Goal: Task Accomplishment & Management: Manage account settings

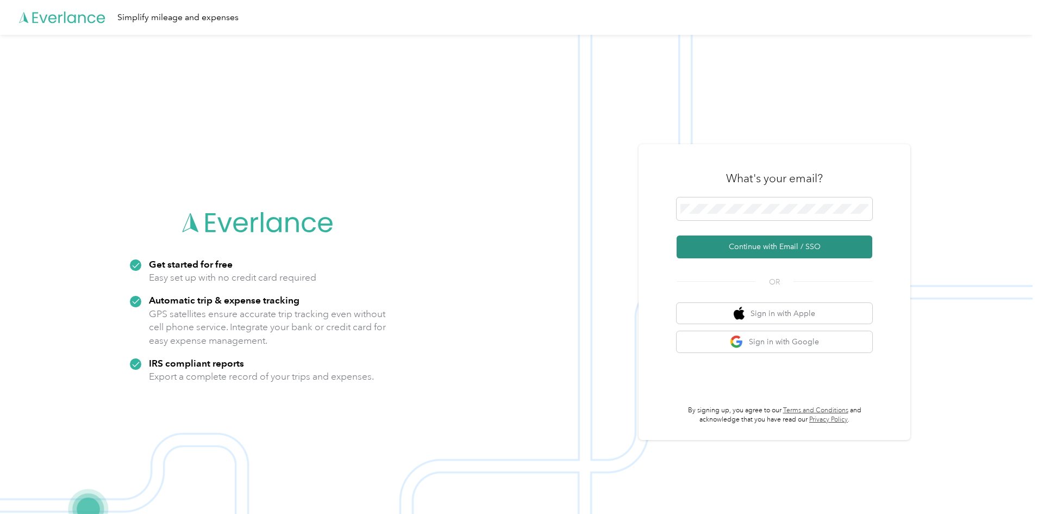
click at [760, 248] on button "Continue with Email / SSO" at bounding box center [775, 246] width 196 height 23
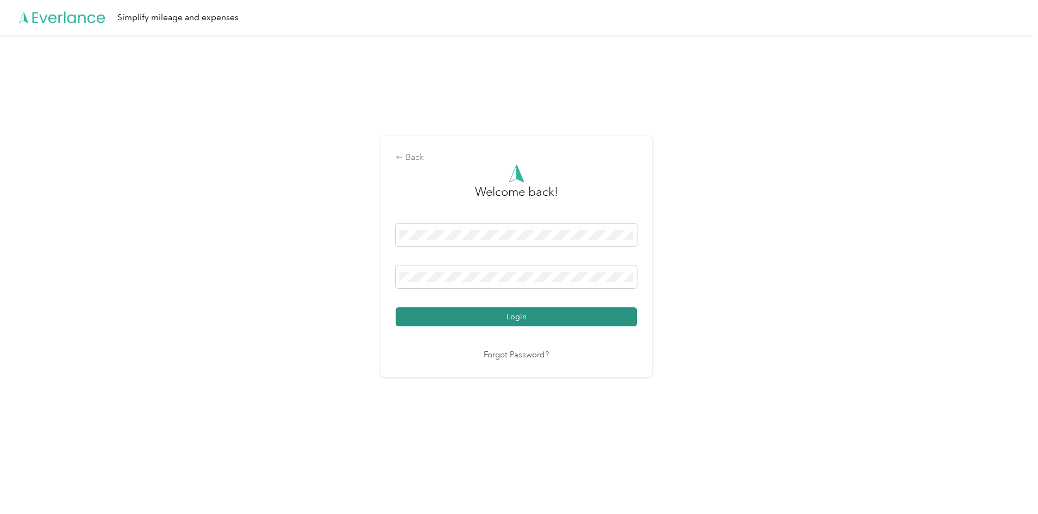
click at [525, 314] on button "Login" at bounding box center [516, 316] width 241 height 19
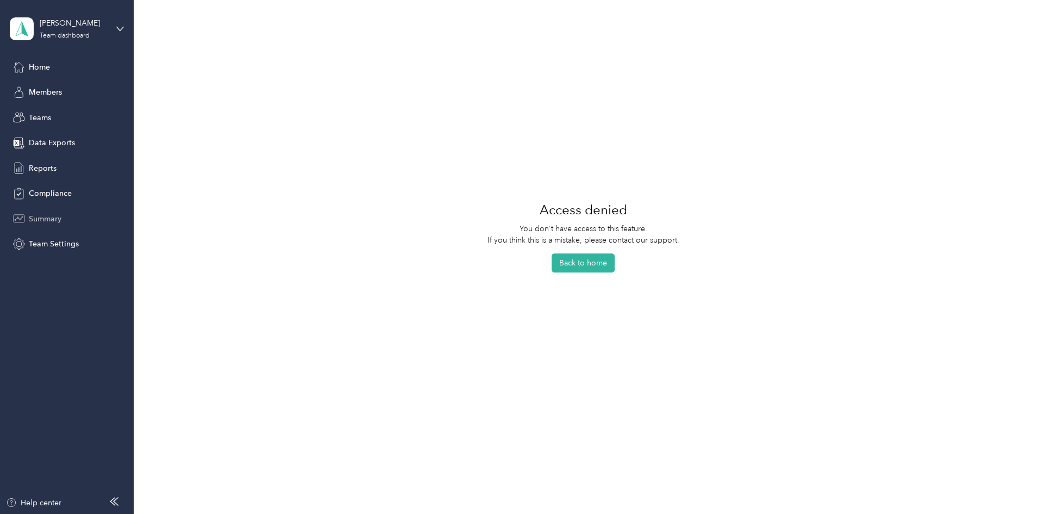
click at [35, 219] on span "Summary" at bounding box center [45, 218] width 33 height 11
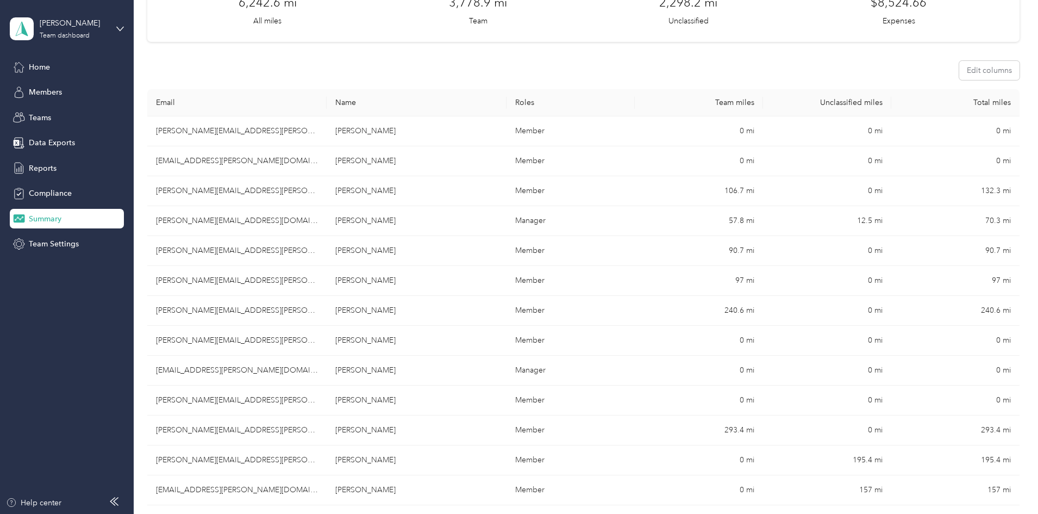
scroll to position [109, 0]
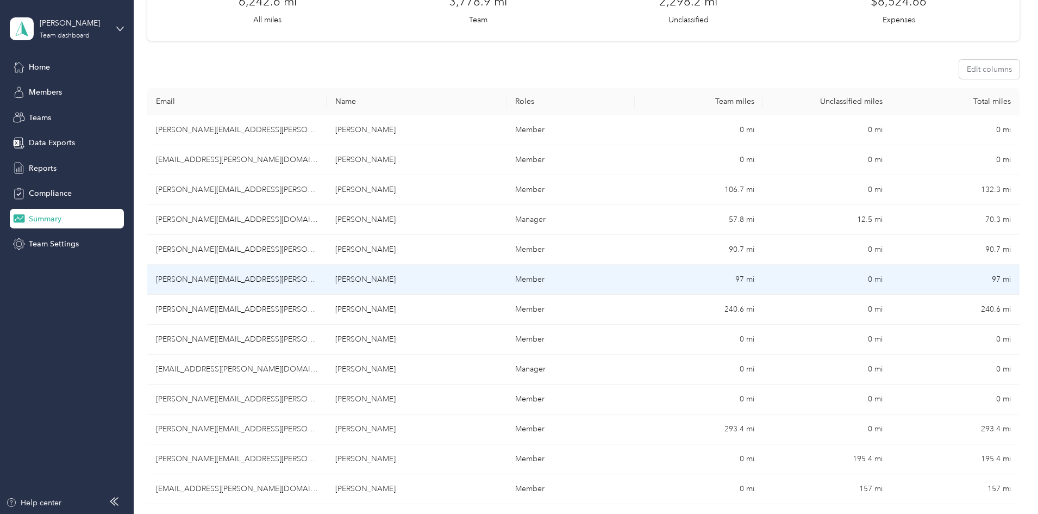
click at [279, 277] on td "[PERSON_NAME][EMAIL_ADDRESS][PERSON_NAME][DOMAIN_NAME]" at bounding box center [236, 280] width 179 height 30
